Goal: Task Accomplishment & Management: Complete application form

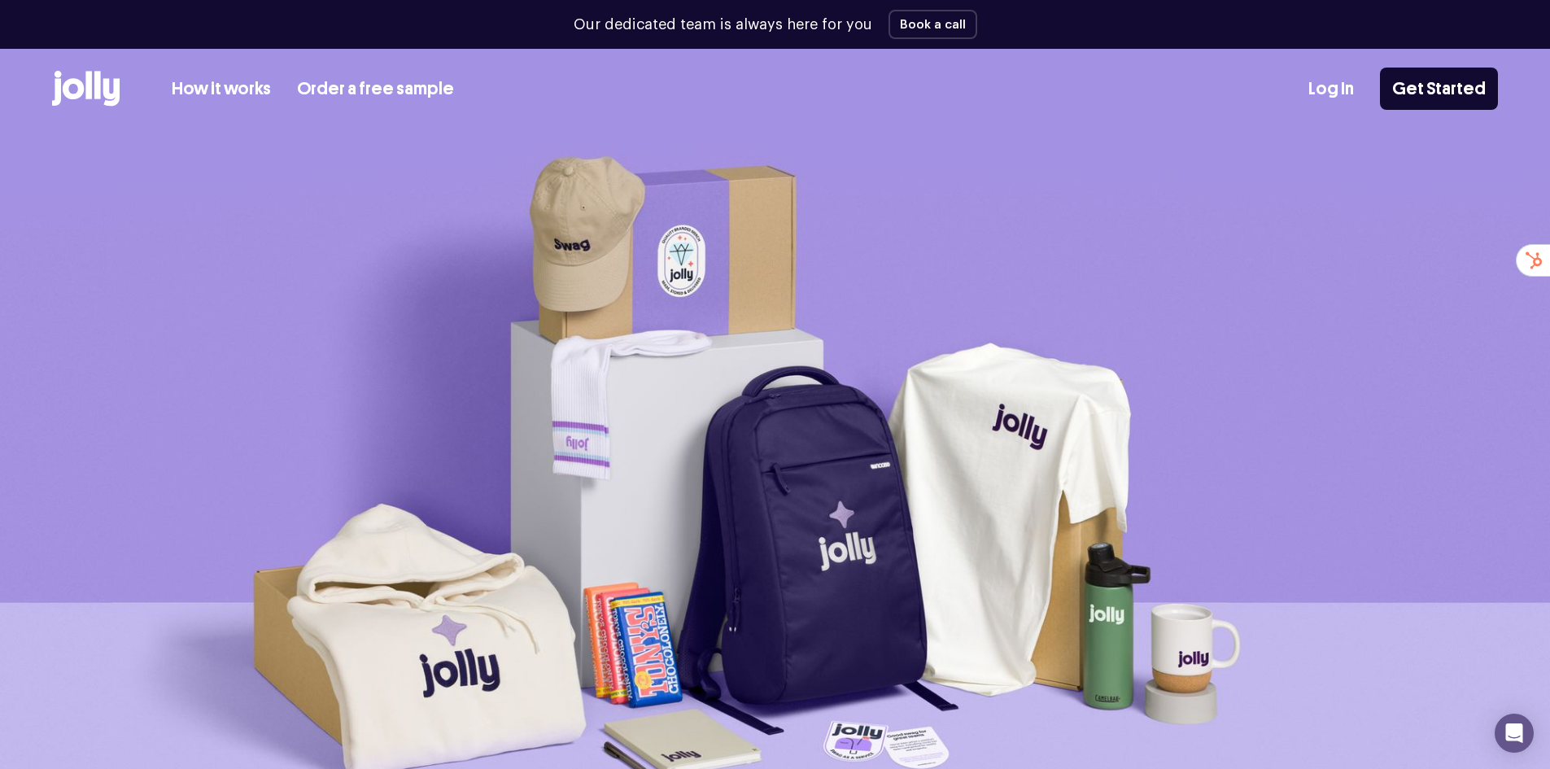
click at [349, 88] on link "Order a free sample" at bounding box center [375, 89] width 157 height 27
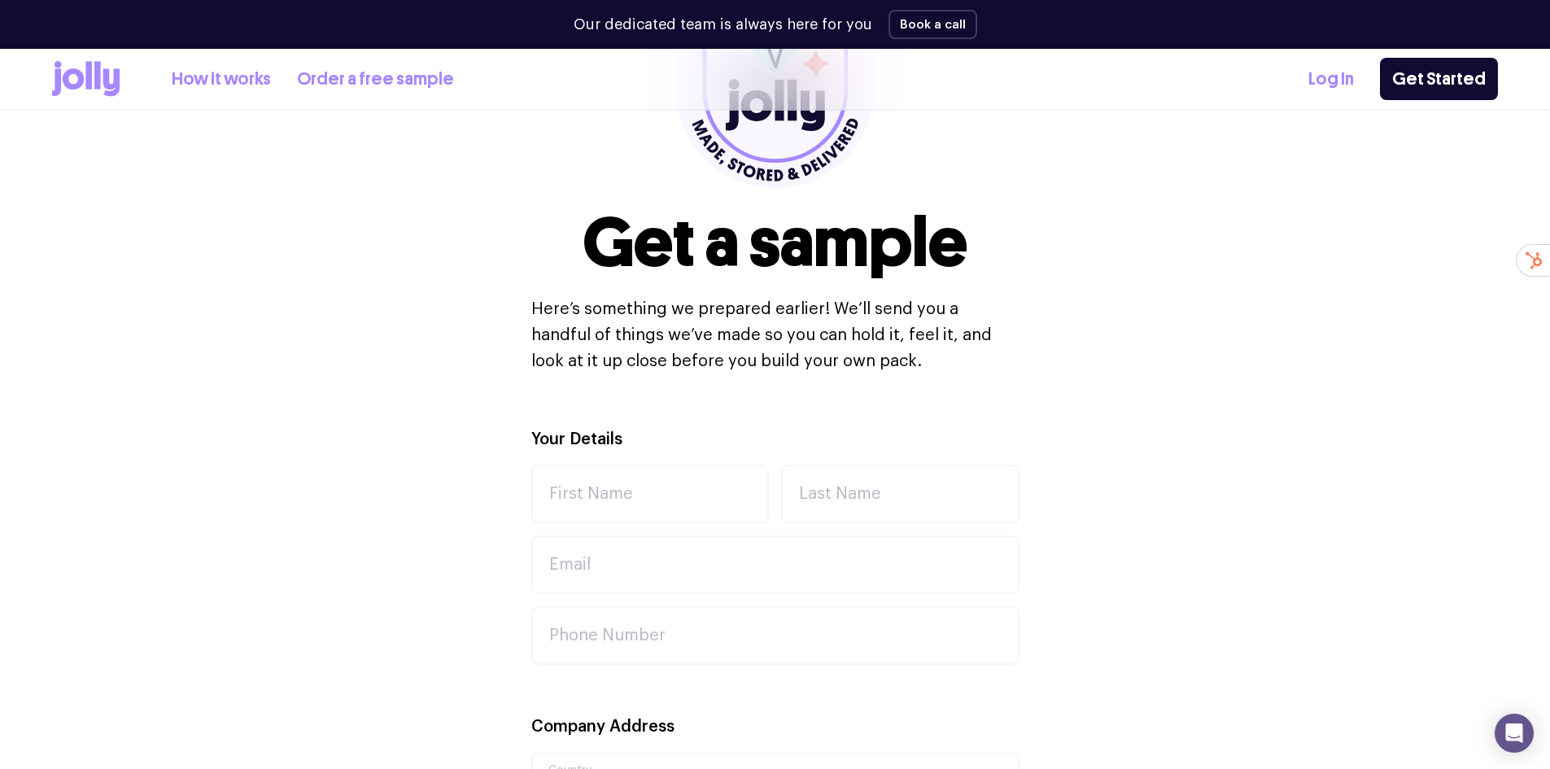
scroll to position [325, 0]
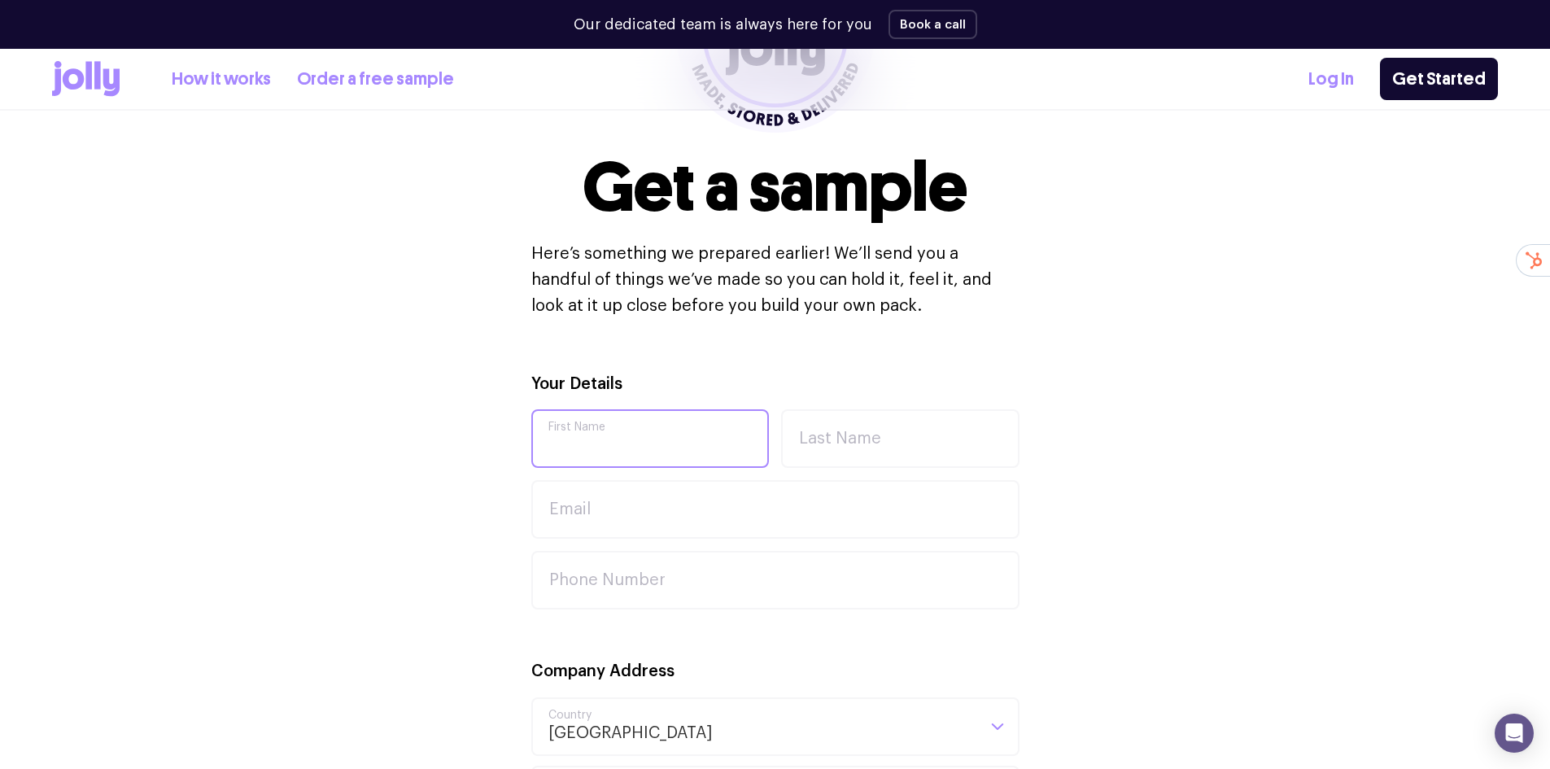
click at [575, 426] on input "First Name" at bounding box center [650, 438] width 238 height 59
type input "[PERSON_NAME]"
type input "[PERSON_NAME][EMAIL_ADDRESS][PERSON_NAME][DOMAIN_NAME]"
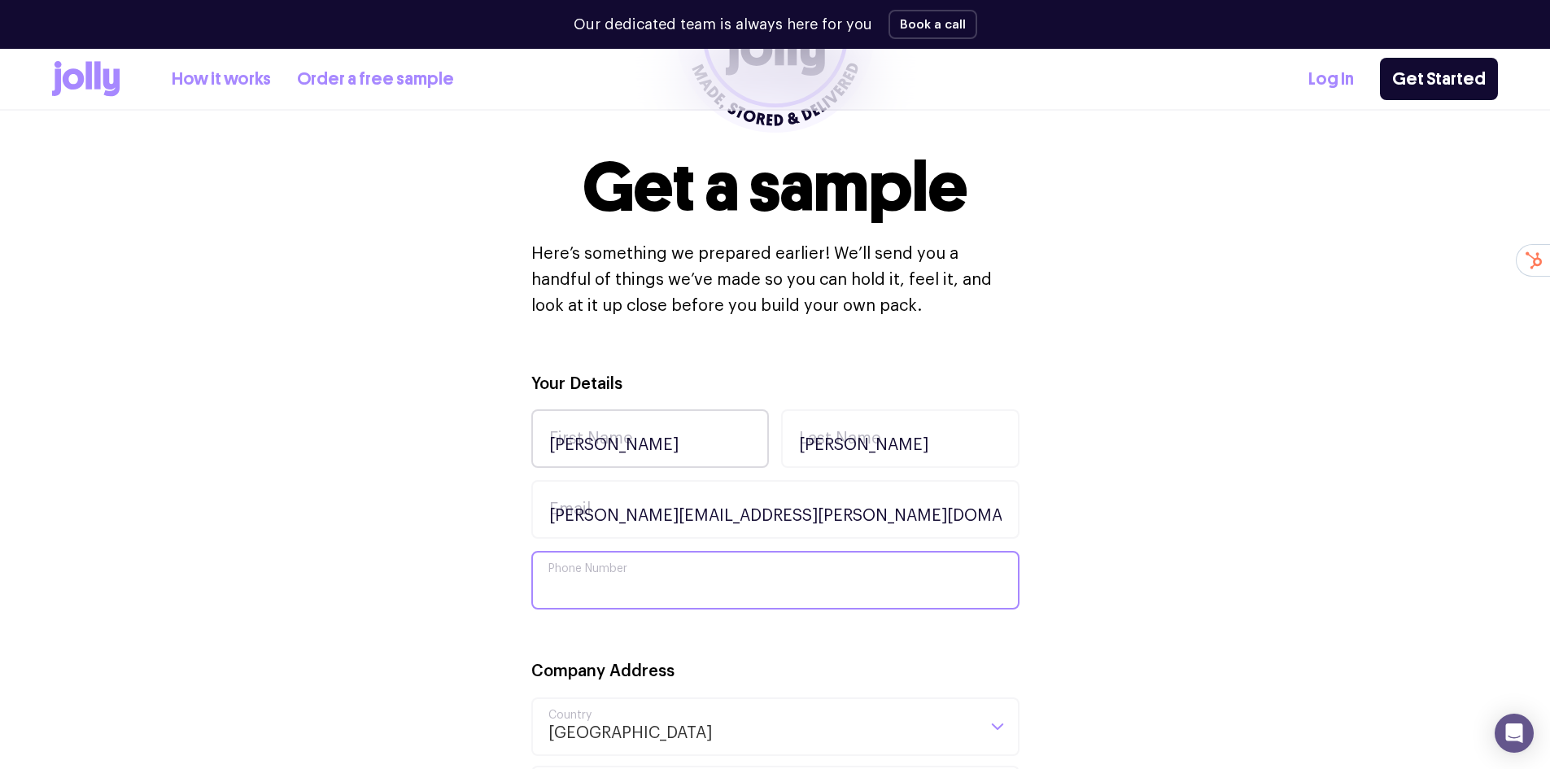
type input "0478878399"
type input "Venture Education"
type input "L 10 95 North Qy"
type input "[GEOGRAPHIC_DATA]"
type input "4000"
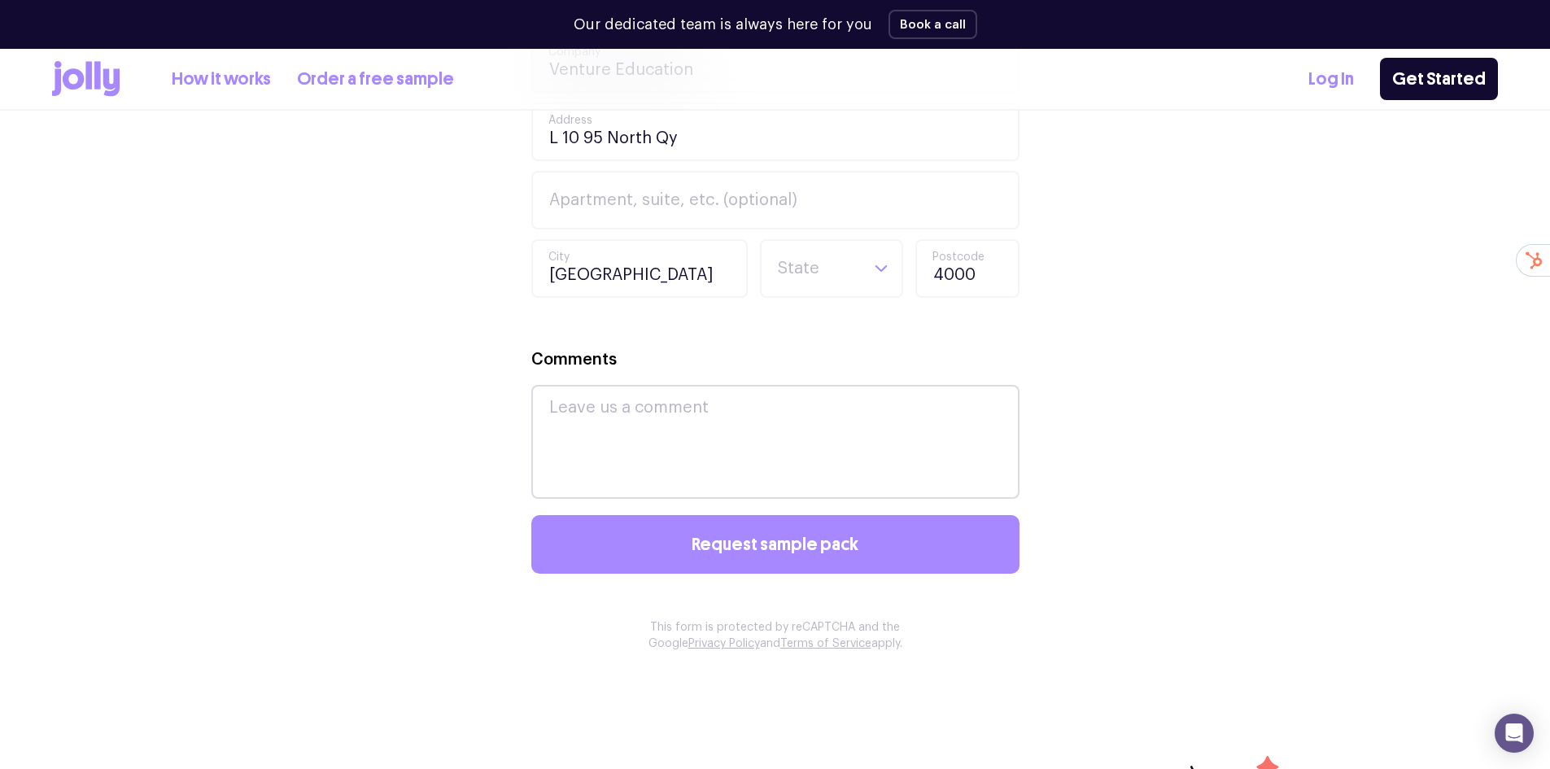
scroll to position [1058, 0]
click at [798, 277] on input "Search for option" at bounding box center [817, 267] width 83 height 55
click at [785, 436] on li "QLD" at bounding box center [831, 443] width 135 height 39
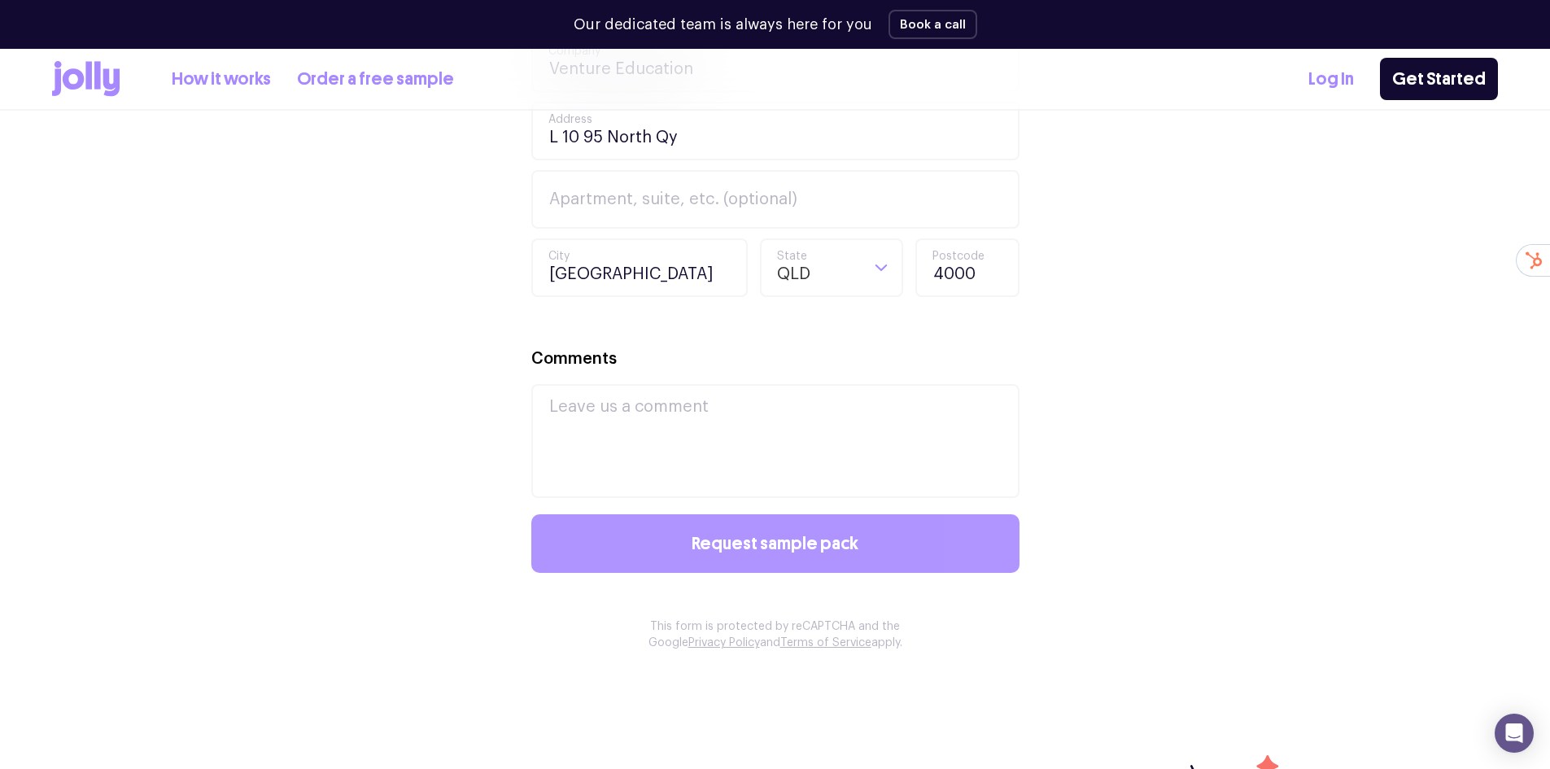
click at [736, 548] on span "Request sample pack" at bounding box center [775, 544] width 167 height 18
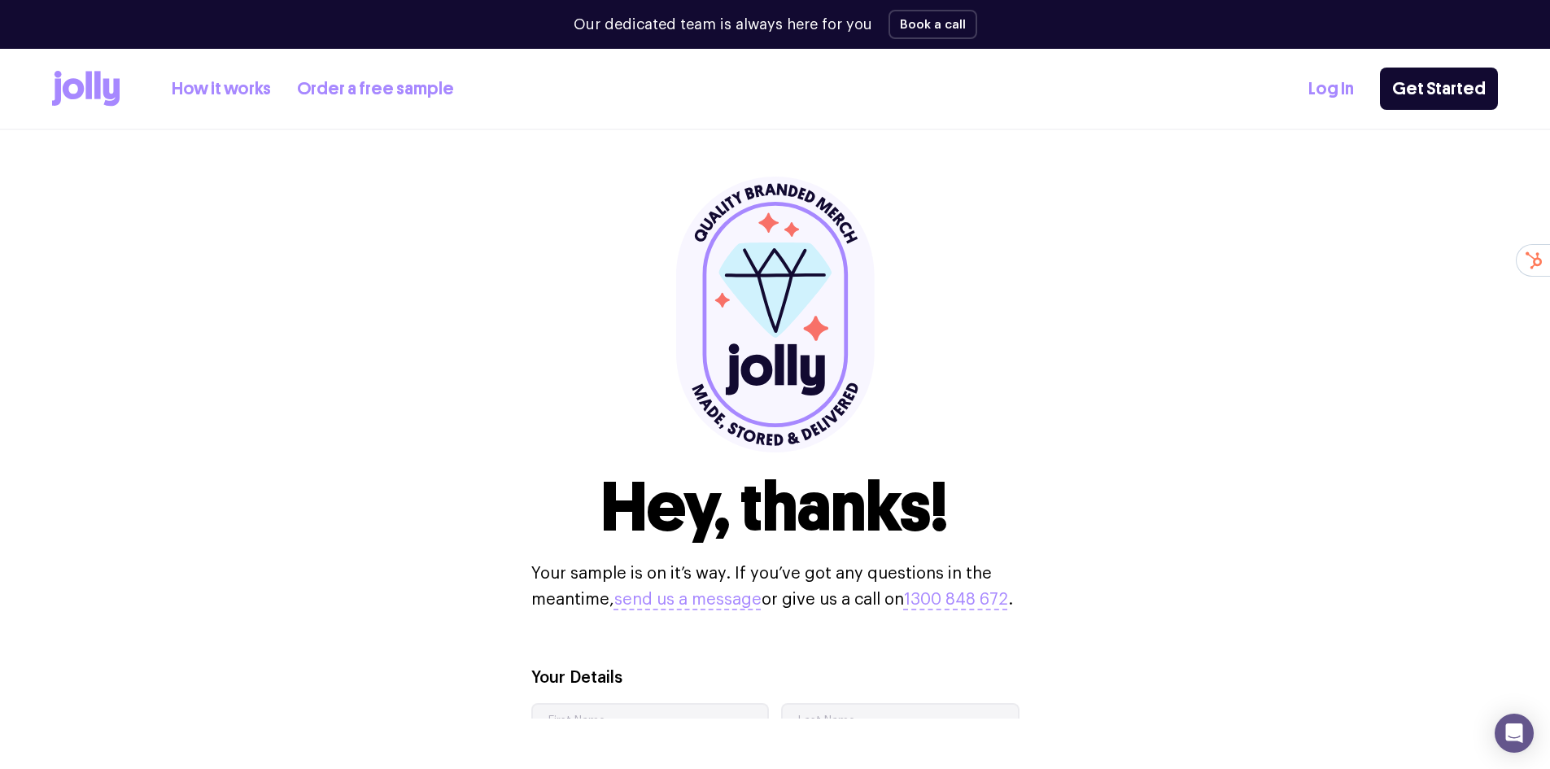
scroll to position [0, 0]
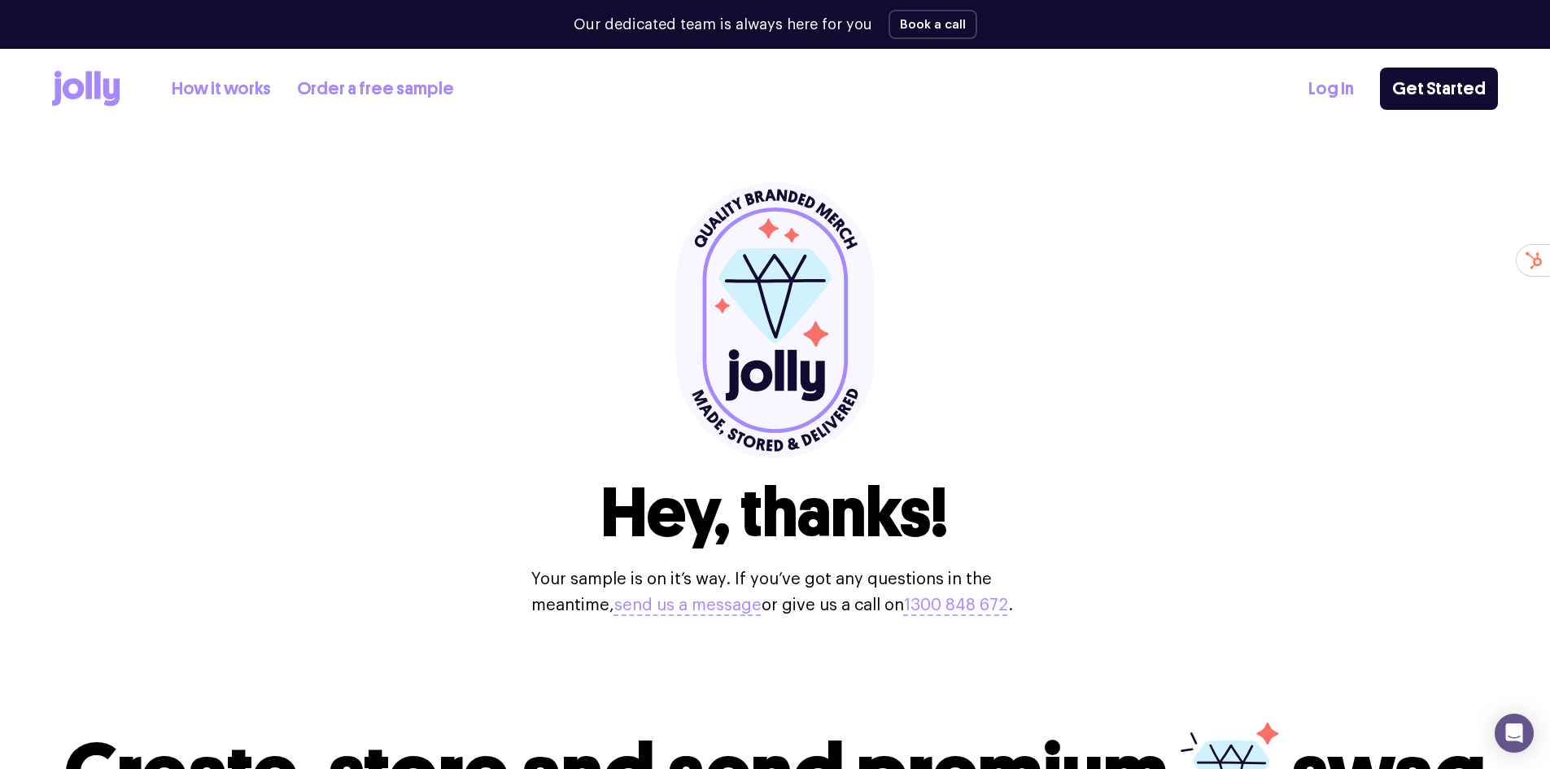
click at [229, 88] on link "How it works" at bounding box center [221, 89] width 99 height 27
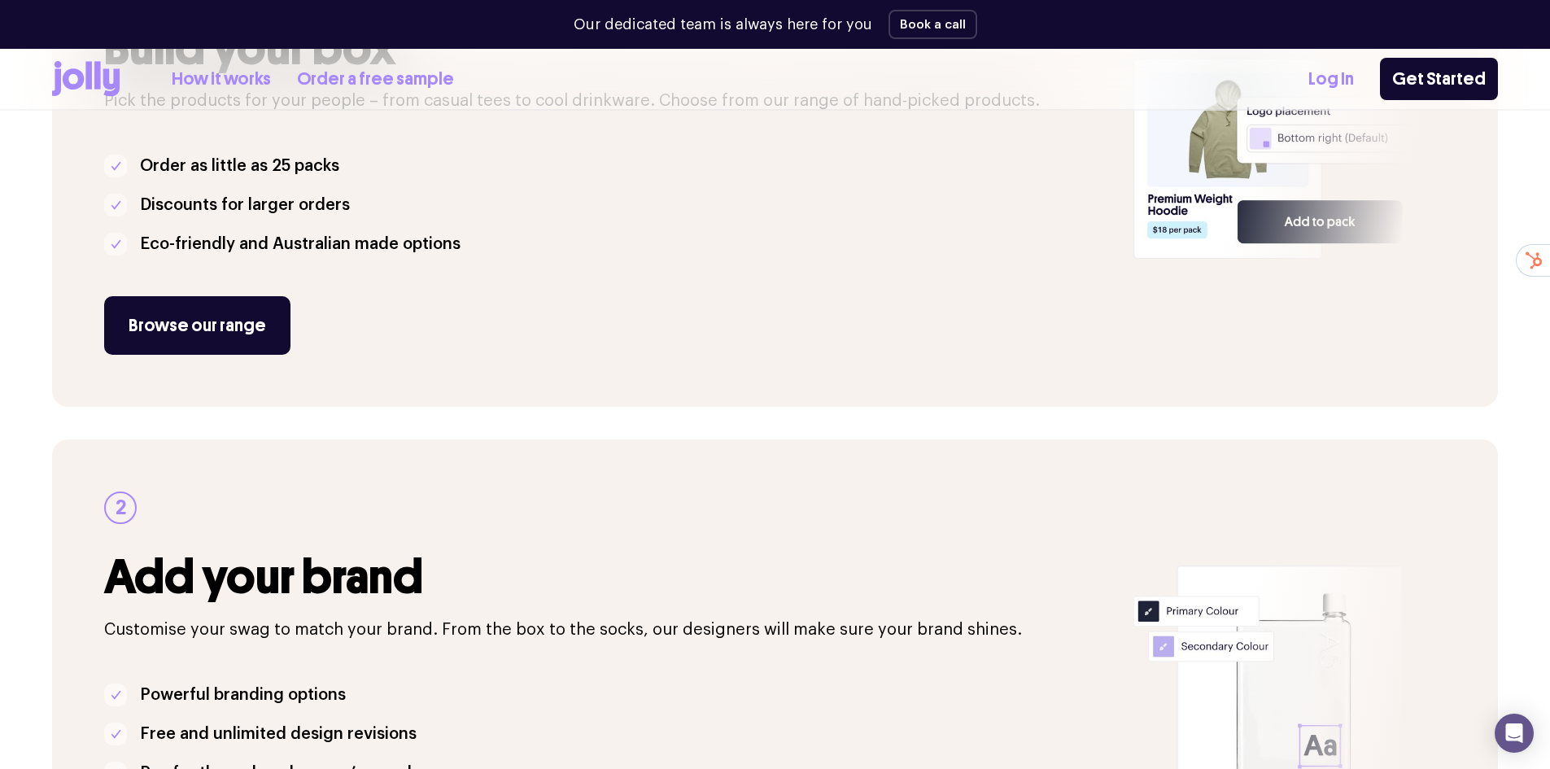
scroll to position [488, 0]
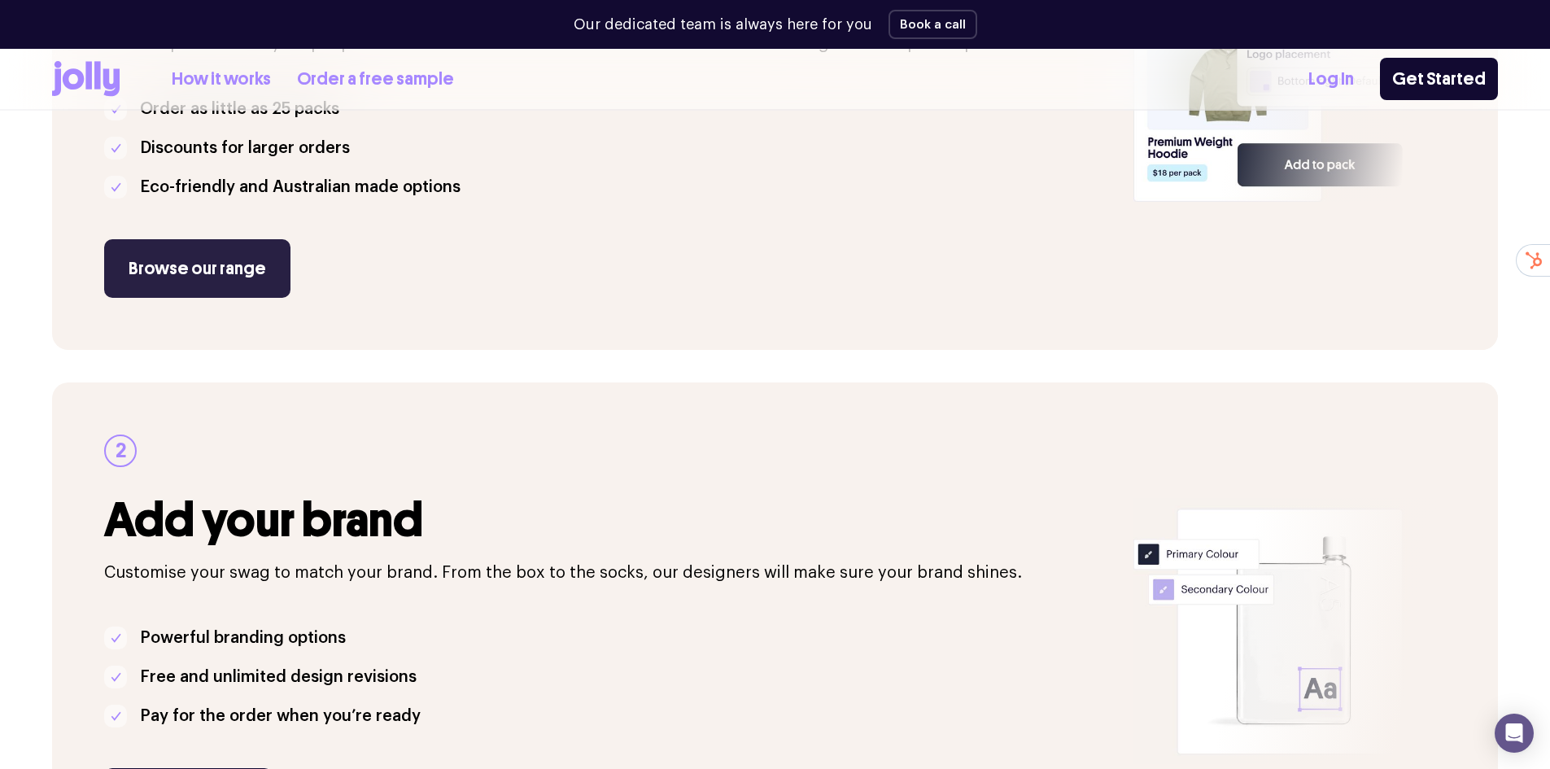
click at [203, 272] on link "Browse our range" at bounding box center [197, 268] width 186 height 59
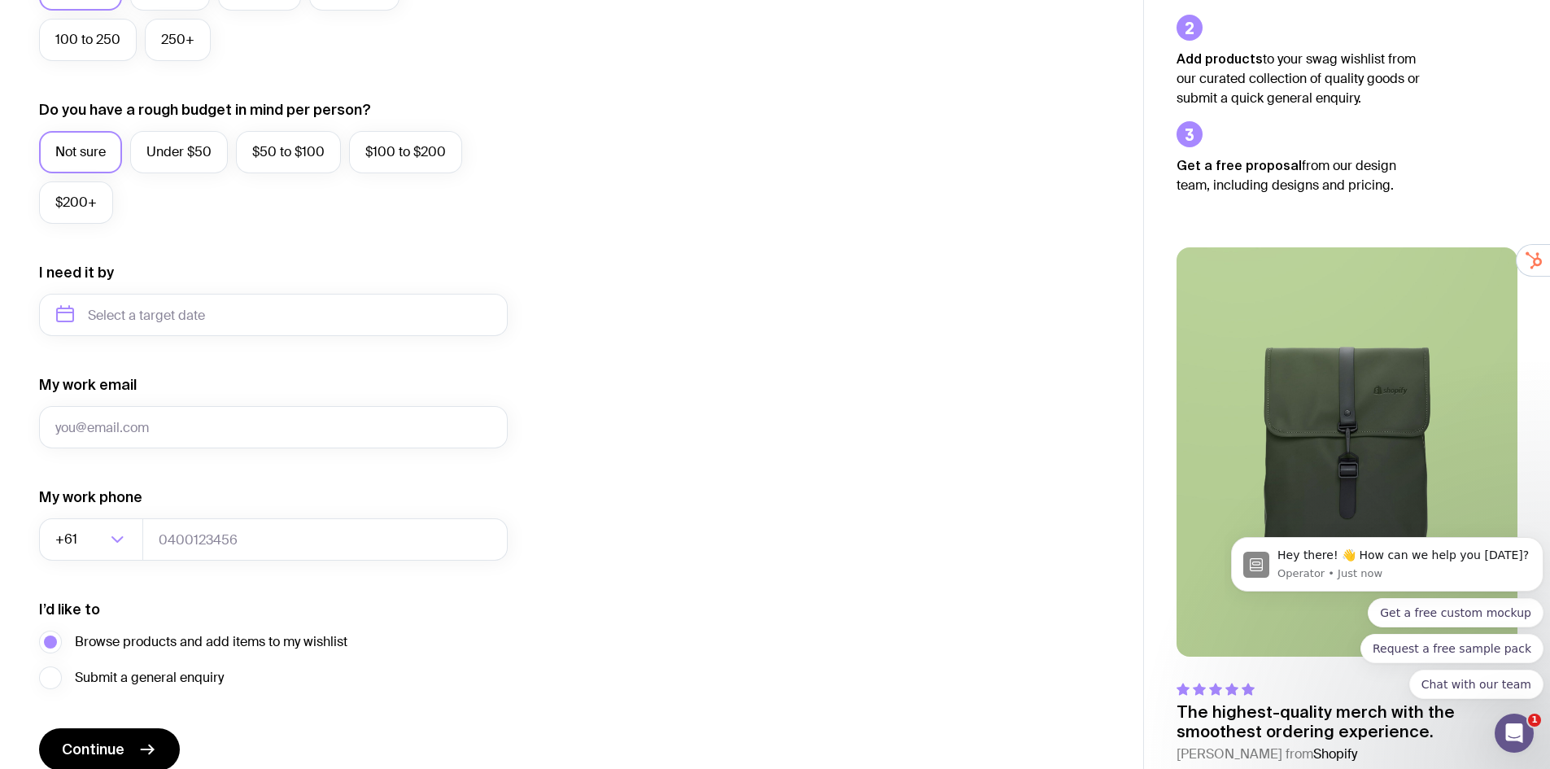
scroll to position [614, 0]
